Goal: Task Accomplishment & Management: Use online tool/utility

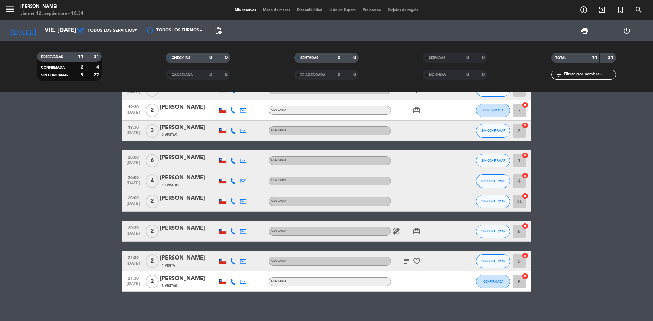
scroll to position [81, 0]
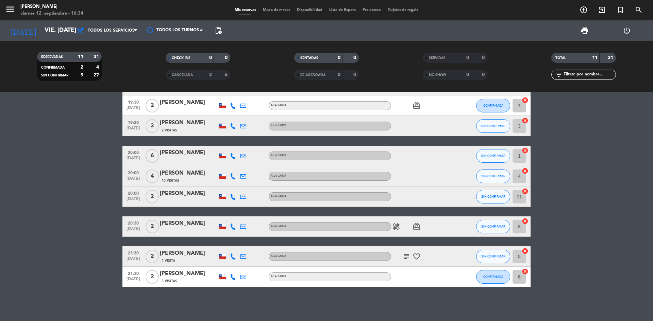
click at [93, 188] on bookings-row "17:00 [DATE] 3 [PERSON_NAME] A [PERSON_NAME] subject airplanemode_active SIN CO…" at bounding box center [326, 156] width 653 height 262
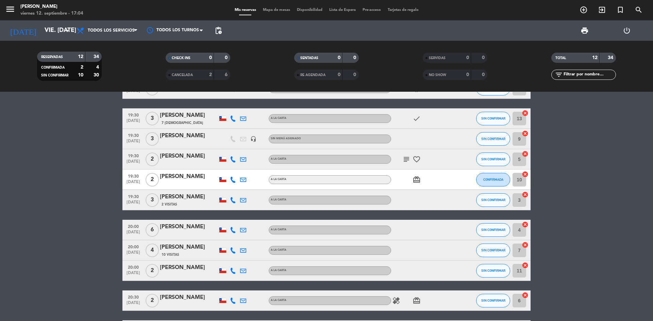
scroll to position [0, 0]
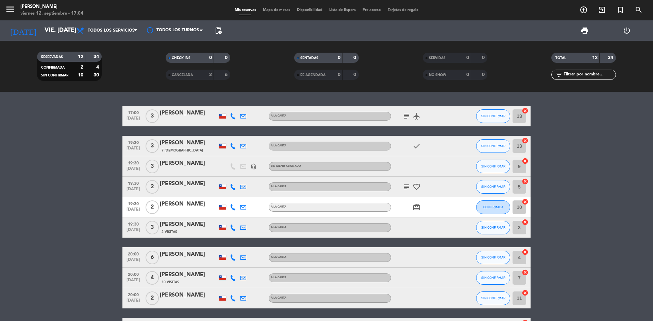
click at [545, 159] on bookings-row "17:00 [DATE] 3 [PERSON_NAME] A [PERSON_NAME] subject airplanemode_active SIN CO…" at bounding box center [326, 247] width 653 height 283
click at [66, 200] on bookings-row "17:00 [DATE] 3 [PERSON_NAME] A [PERSON_NAME] subject airplanemode_active SIN CO…" at bounding box center [326, 247] width 653 height 283
click at [482, 119] on button "SIN CONFIRMAR" at bounding box center [493, 116] width 34 height 14
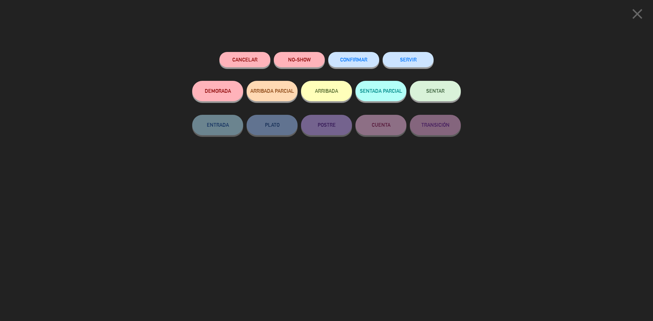
click at [444, 94] on button "SENTAR" at bounding box center [435, 91] width 51 height 20
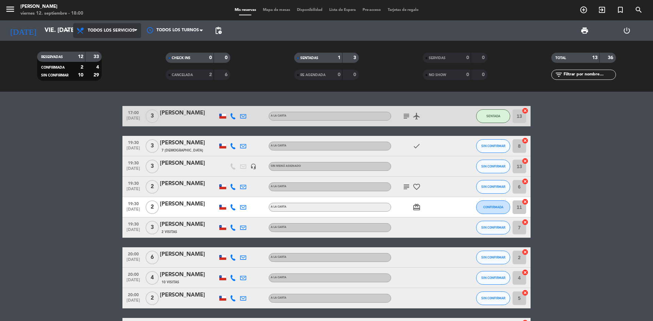
click at [107, 27] on span "Todos los servicios" at bounding box center [107, 30] width 68 height 15
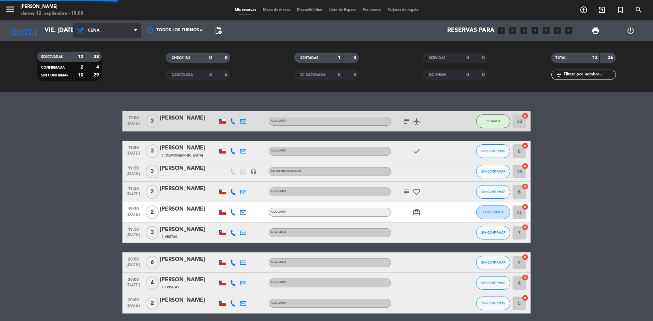
click at [105, 74] on div "menu Sumoku Nikkei viernes 12. septiembre - 18:00 Mis reservas Mapa de mesas Di…" at bounding box center [326, 46] width 653 height 92
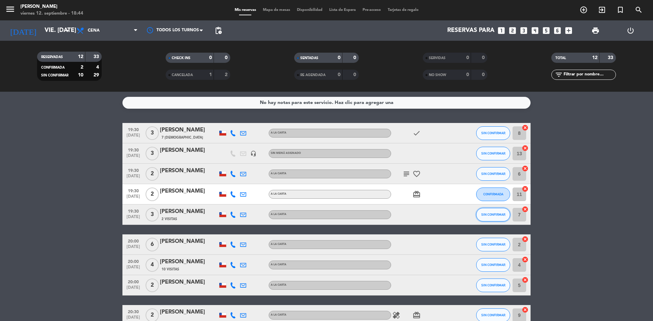
click at [495, 211] on button "SIN CONFIRMAR" at bounding box center [493, 215] width 34 height 14
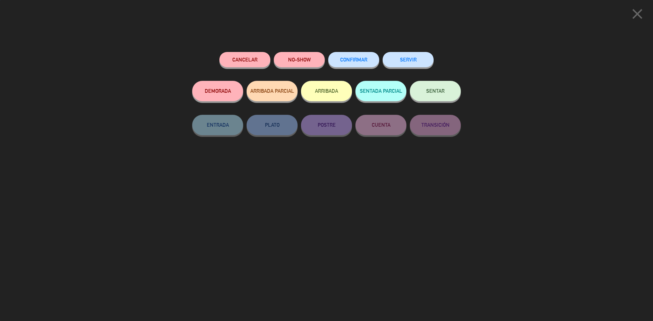
click at [436, 89] on span "SENTAR" at bounding box center [435, 91] width 18 height 6
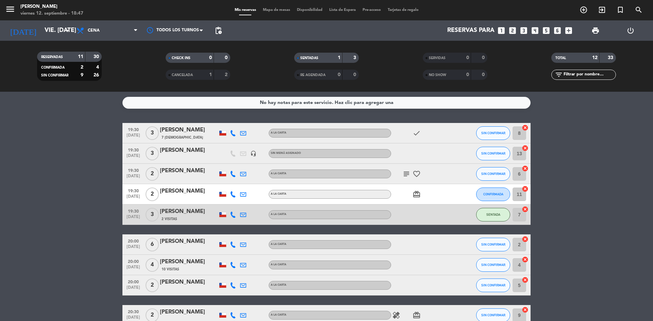
click at [93, 135] on bookings-row "19:30 [DATE] 3 [PERSON_NAME] 7 Visitas A LA CARTA check SIN CONFIRMAR 8 cancel …" at bounding box center [326, 264] width 653 height 283
click at [552, 123] on bookings-row "19:30 [DATE] 3 [PERSON_NAME] 7 Visitas A LA CARTA check SIN CONFIRMAR 8 cancel …" at bounding box center [326, 264] width 653 height 283
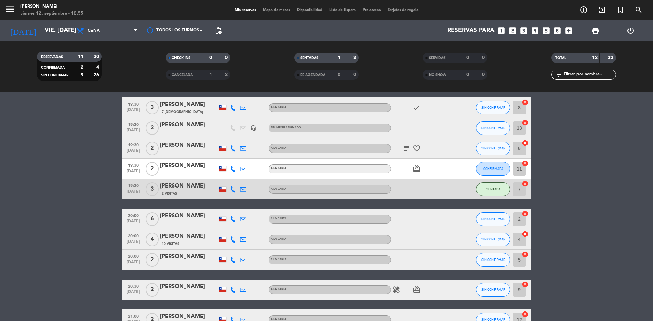
scroll to position [17, 0]
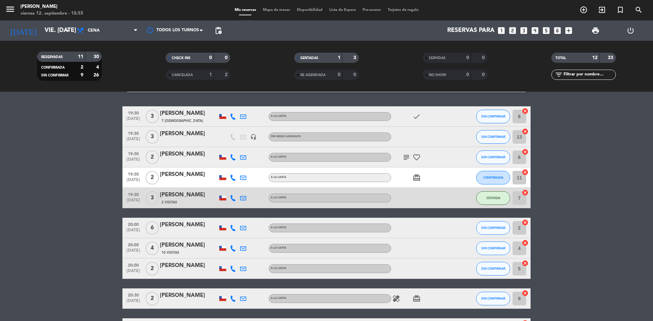
click at [512, 28] on icon "looks_two" at bounding box center [512, 30] width 9 height 9
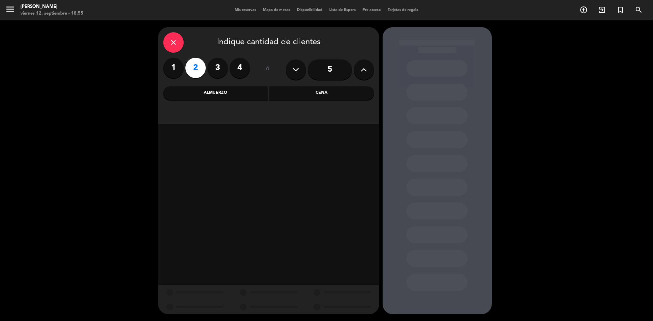
click at [288, 93] on div "Cena" at bounding box center [321, 93] width 105 height 14
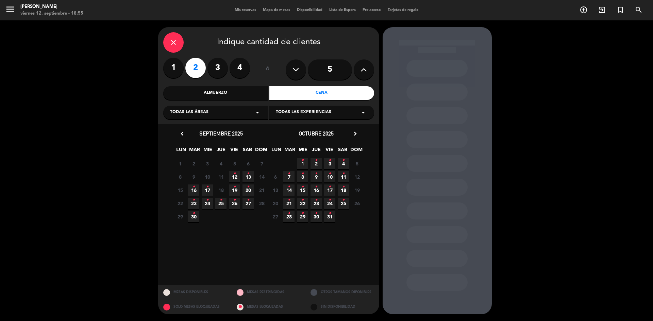
click at [234, 175] on icon "•" at bounding box center [234, 173] width 2 height 11
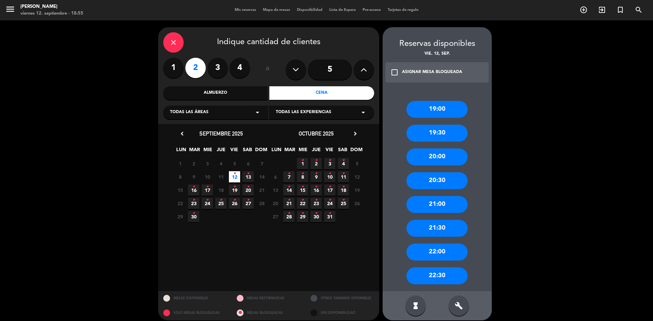
click at [433, 180] on div "20:30" at bounding box center [436, 180] width 61 height 17
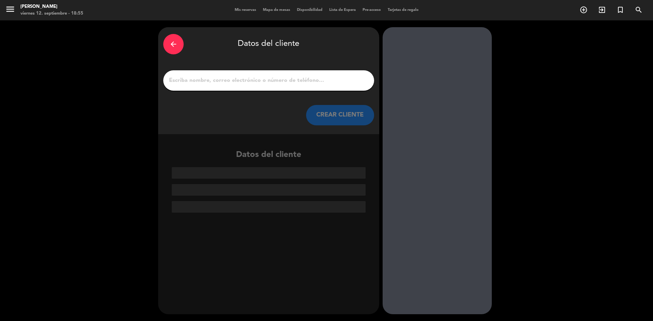
click at [314, 78] on input "1" at bounding box center [268, 81] width 201 height 10
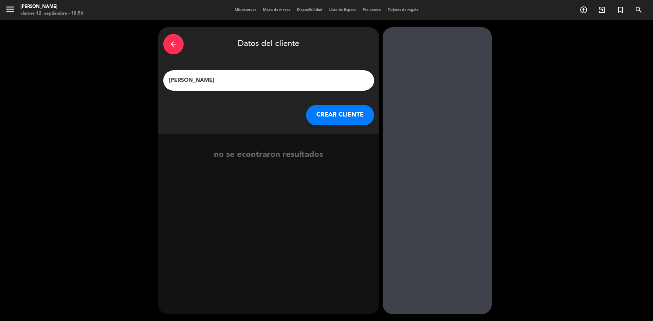
type input "[PERSON_NAME]"
click at [345, 118] on button "CREAR CLIENTE" at bounding box center [340, 115] width 68 height 20
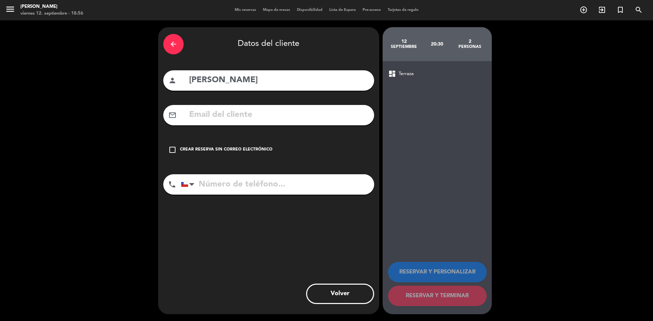
click at [240, 116] on input "text" at bounding box center [278, 115] width 181 height 14
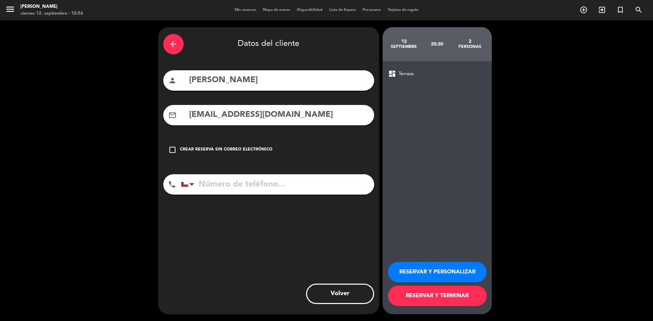
type input "[EMAIL_ADDRESS][DOMAIN_NAME]"
click at [293, 181] on input "tel" at bounding box center [277, 184] width 193 height 20
type input "971237649"
click at [440, 298] on button "RESERVAR Y TERMINAR" at bounding box center [437, 296] width 99 height 20
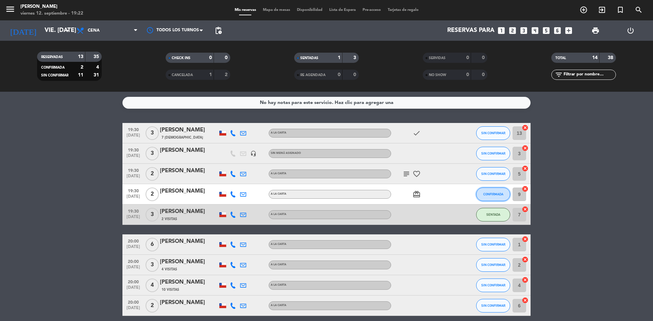
click at [497, 193] on span "CONFIRMADA" at bounding box center [493, 194] width 20 height 4
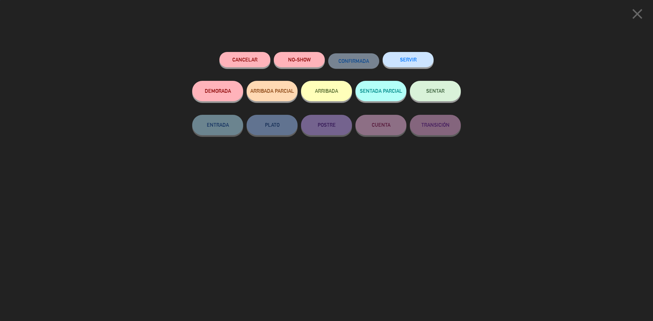
click at [443, 93] on span "SENTAR" at bounding box center [435, 91] width 18 height 6
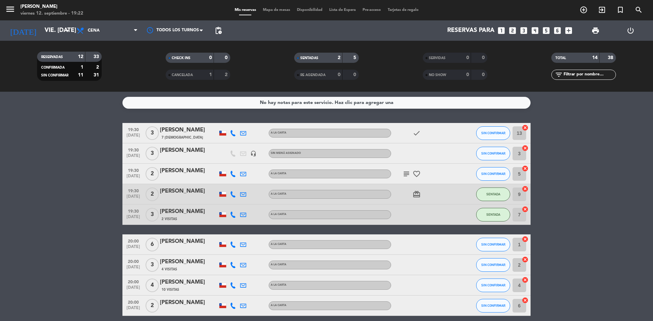
click at [324, 58] on div "SENTADAS" at bounding box center [311, 58] width 31 height 8
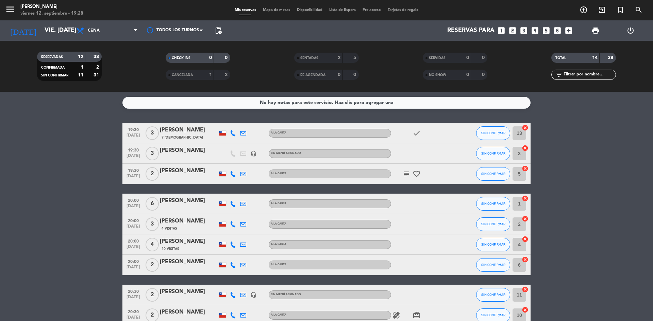
click at [408, 173] on icon "subject" at bounding box center [406, 174] width 8 height 8
click at [575, 157] on bookings-row "19:30 [DATE] 3 [PERSON_NAME] 7 Visitas A LA CARTA check SIN CONFIRMAR 13 cancel…" at bounding box center [326, 264] width 653 height 283
click at [492, 173] on span "SIN CONFIRMAR" at bounding box center [493, 174] width 24 height 4
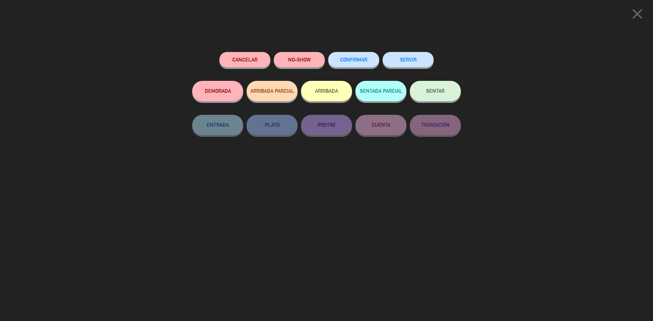
click at [358, 60] on span "CONFIRMAR" at bounding box center [353, 60] width 27 height 6
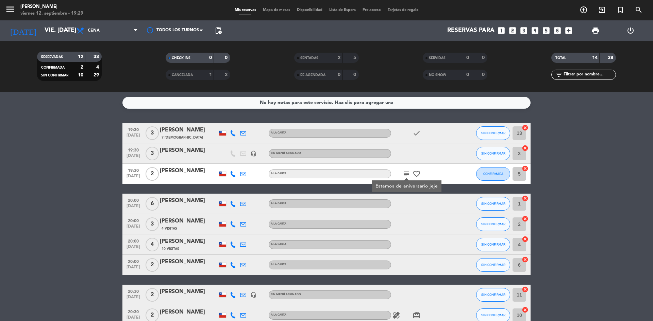
click at [318, 59] on span "SENTADAS" at bounding box center [309, 57] width 18 height 3
click at [305, 55] on div "SENTADAS" at bounding box center [311, 58] width 31 height 8
click at [322, 57] on div "SENTADAS" at bounding box center [311, 58] width 31 height 8
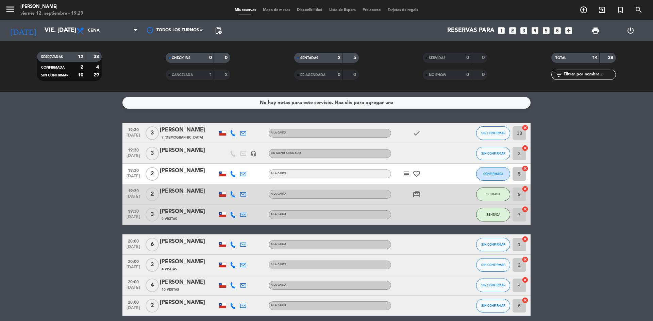
click at [419, 194] on icon "card_giftcard" at bounding box center [416, 194] width 8 height 8
click at [317, 58] on span "SENTADAS" at bounding box center [309, 57] width 18 height 3
click at [320, 57] on div "SENTADAS" at bounding box center [311, 58] width 31 height 8
click at [319, 57] on div "SENTADAS" at bounding box center [311, 58] width 31 height 8
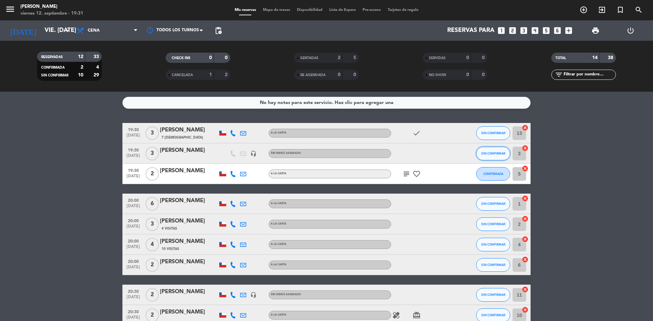
click at [484, 155] on span "SIN CONFIRMAR" at bounding box center [493, 154] width 24 height 4
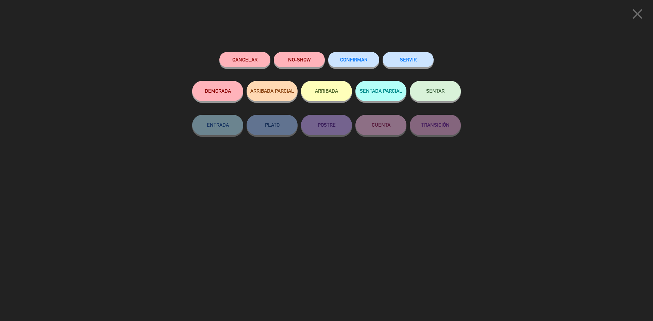
click at [426, 87] on button "SENTAR" at bounding box center [435, 91] width 51 height 20
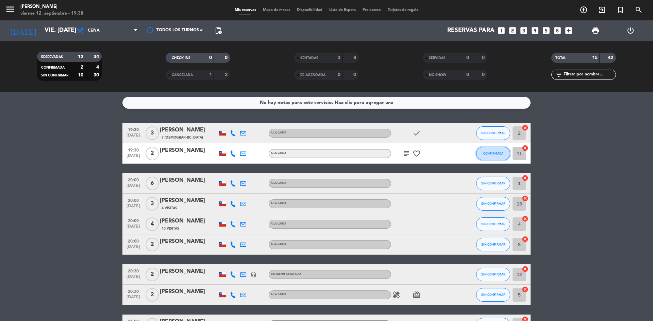
click at [482, 147] on div "CONFIRMADA" at bounding box center [493, 153] width 34 height 20
click at [494, 153] on span "CONFIRMADA" at bounding box center [493, 154] width 20 height 4
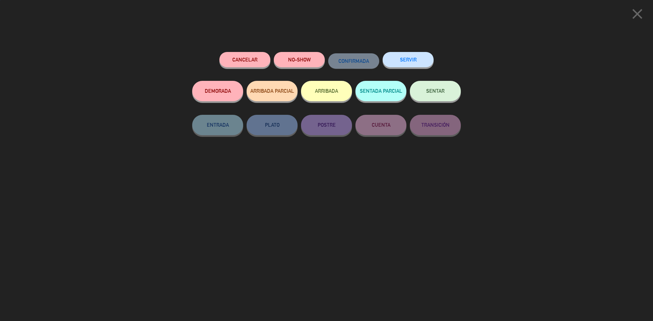
click at [441, 95] on button "SENTAR" at bounding box center [435, 91] width 51 height 20
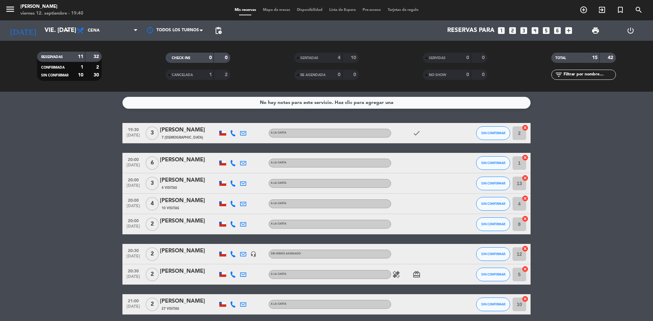
click at [513, 29] on icon "looks_two" at bounding box center [512, 30] width 9 height 9
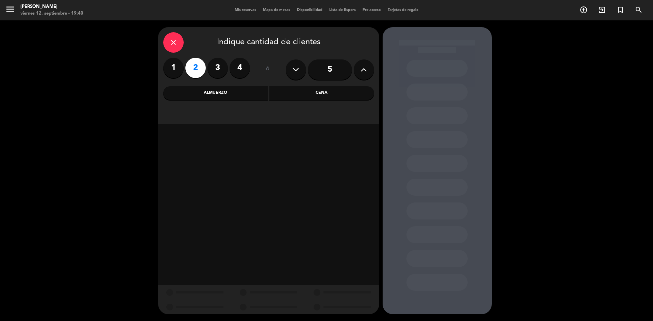
click at [243, 96] on div "Almuerzo" at bounding box center [215, 93] width 105 height 14
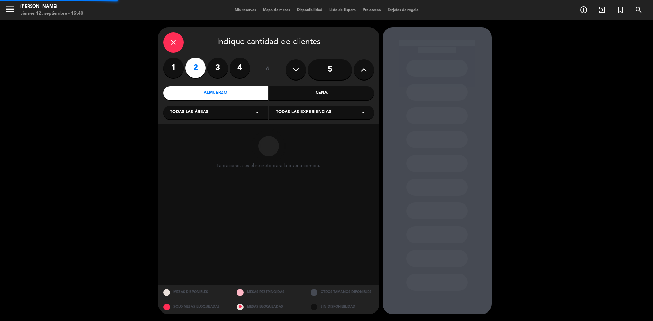
click at [284, 95] on div "Cena" at bounding box center [321, 93] width 105 height 14
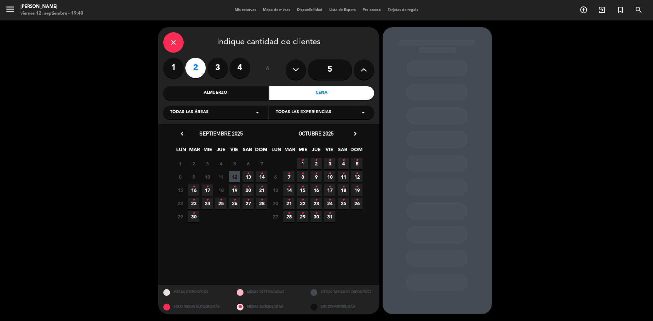
click at [239, 175] on span "12" at bounding box center [234, 176] width 11 height 11
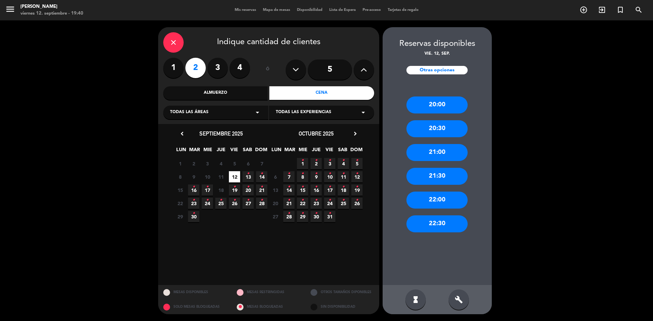
click at [434, 100] on div "20:00" at bounding box center [436, 105] width 61 height 17
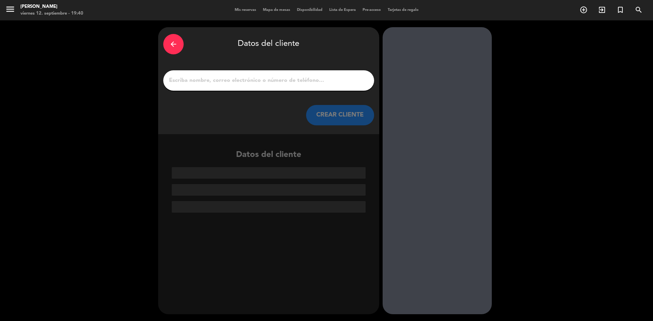
click at [325, 78] on input "1" at bounding box center [268, 81] width 201 height 10
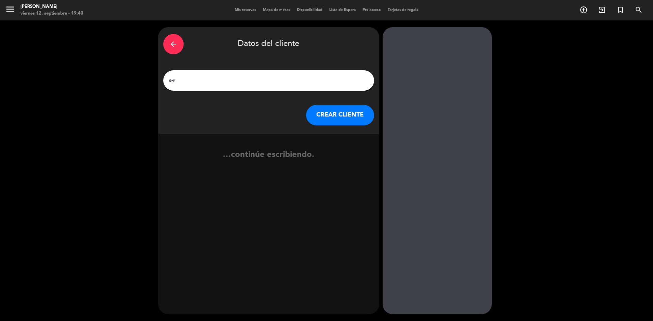
type input "s-r"
click at [334, 111] on button "CREAR CLIENTE" at bounding box center [340, 115] width 68 height 20
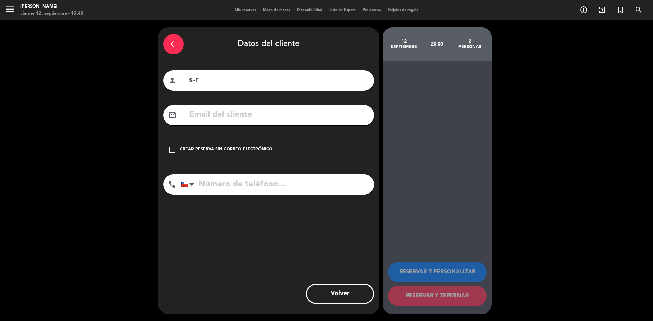
click at [208, 147] on div "Crear reserva sin correo electrónico" at bounding box center [226, 150] width 92 height 7
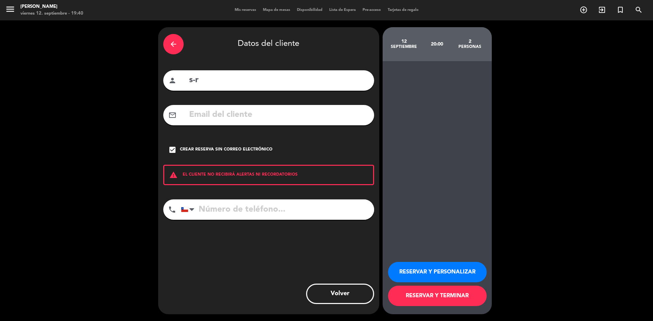
click at [446, 299] on button "RESERVAR Y TERMINAR" at bounding box center [437, 296] width 99 height 20
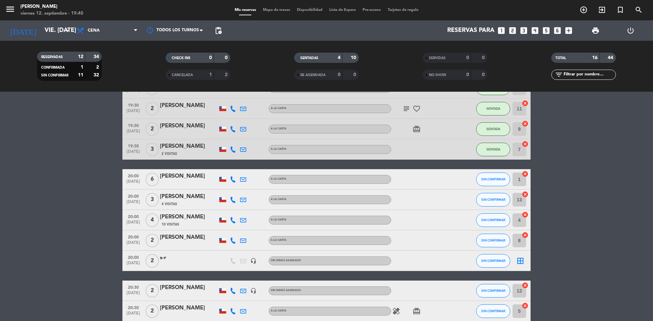
scroll to position [68, 0]
